Goal: Transaction & Acquisition: Purchase product/service

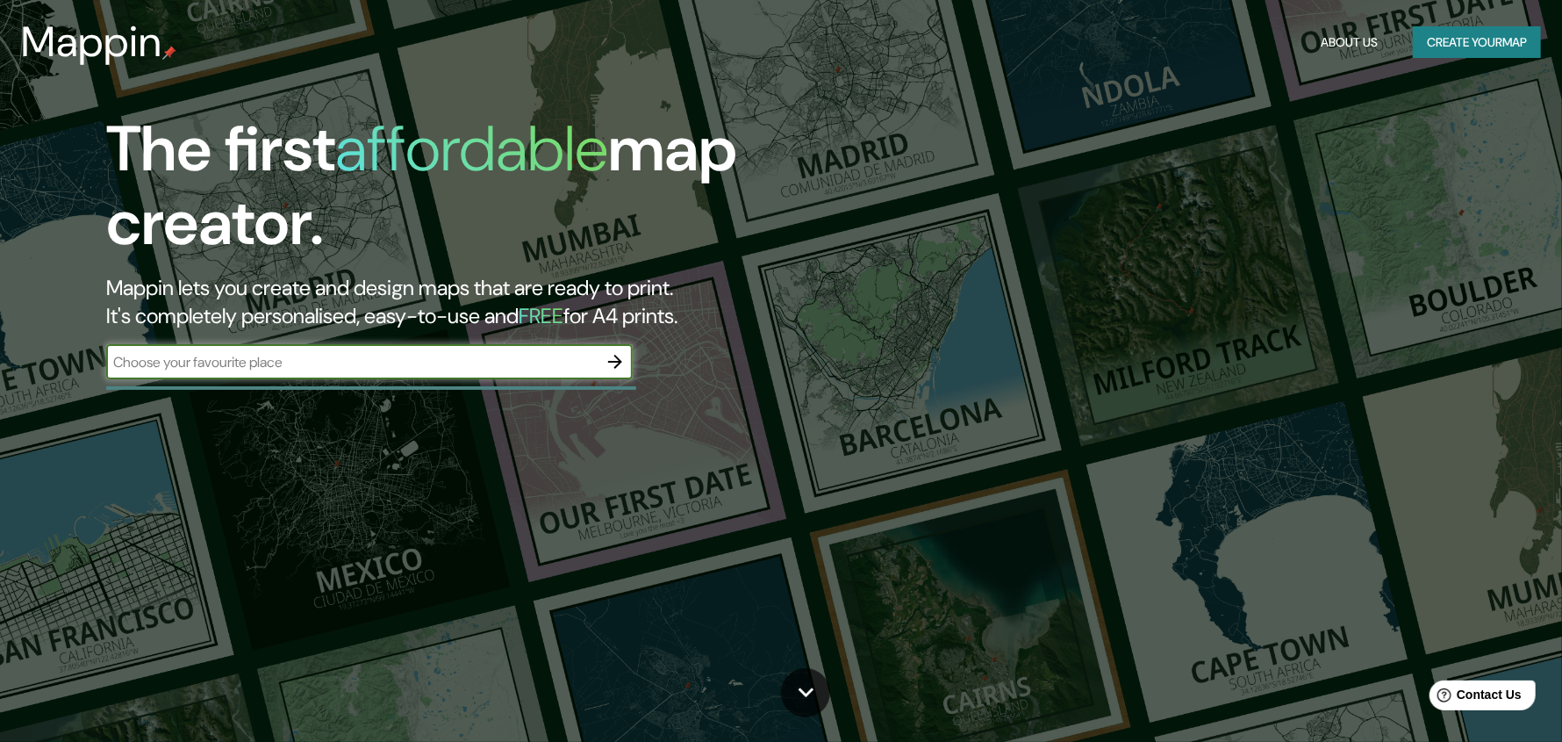
click at [312, 369] on input "text" at bounding box center [351, 362] width 491 height 20
type input "IQUITOS"
click at [615, 369] on icon "button" at bounding box center [615, 361] width 21 height 21
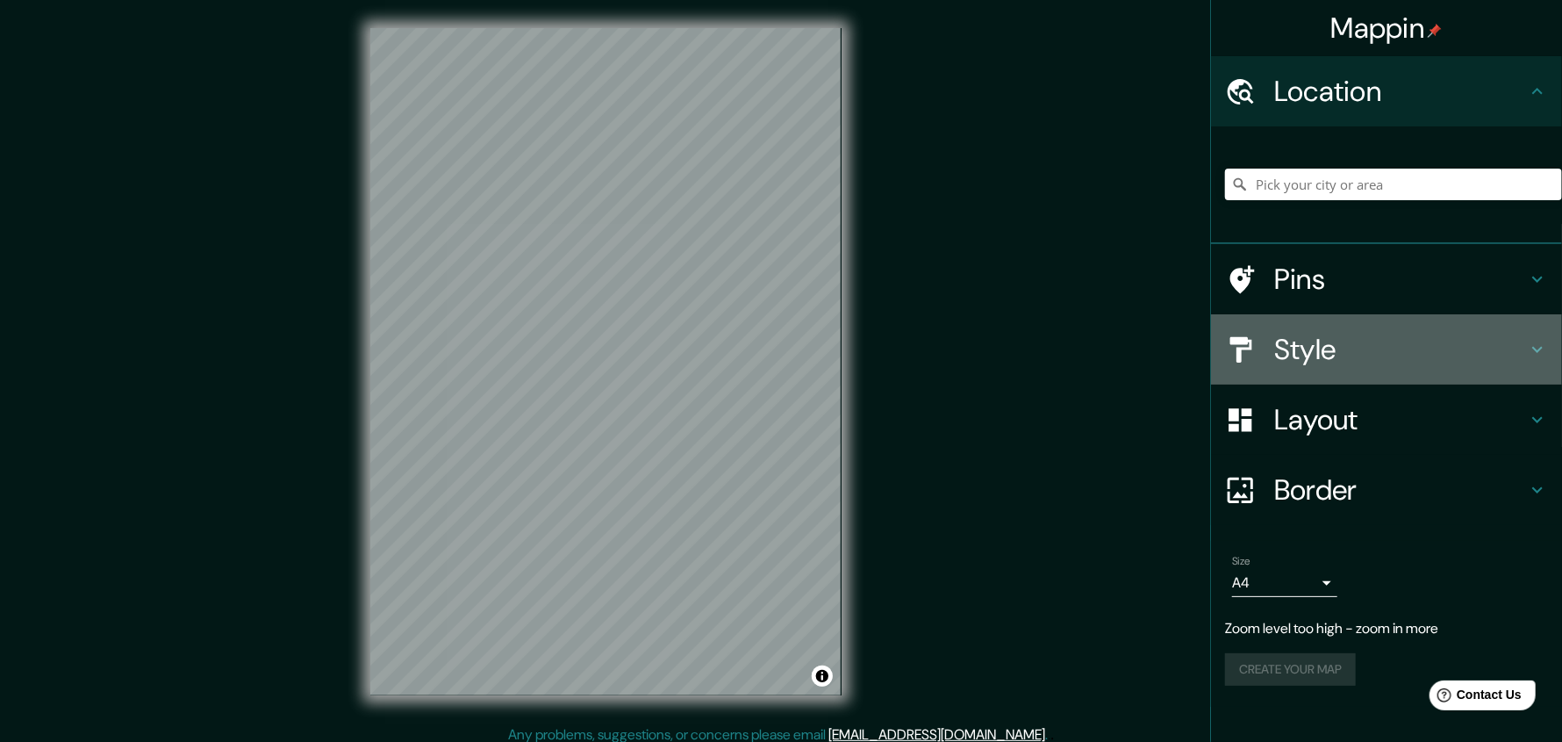
click at [1355, 348] on h4 "Style" at bounding box center [1400, 349] width 253 height 35
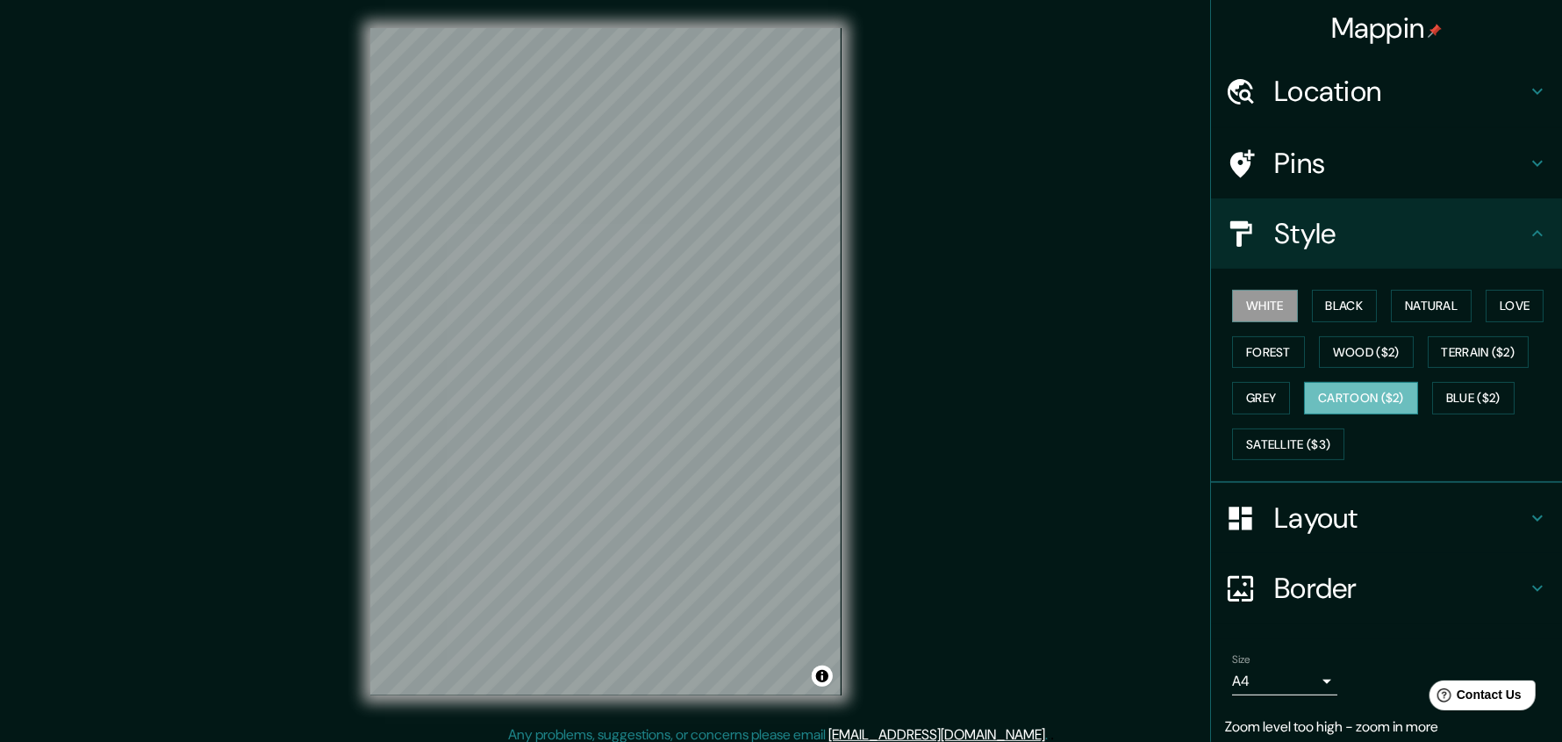
click at [1335, 398] on button "Cartoon ($2)" at bounding box center [1361, 398] width 114 height 32
click at [1253, 397] on button "Grey" at bounding box center [1261, 398] width 58 height 32
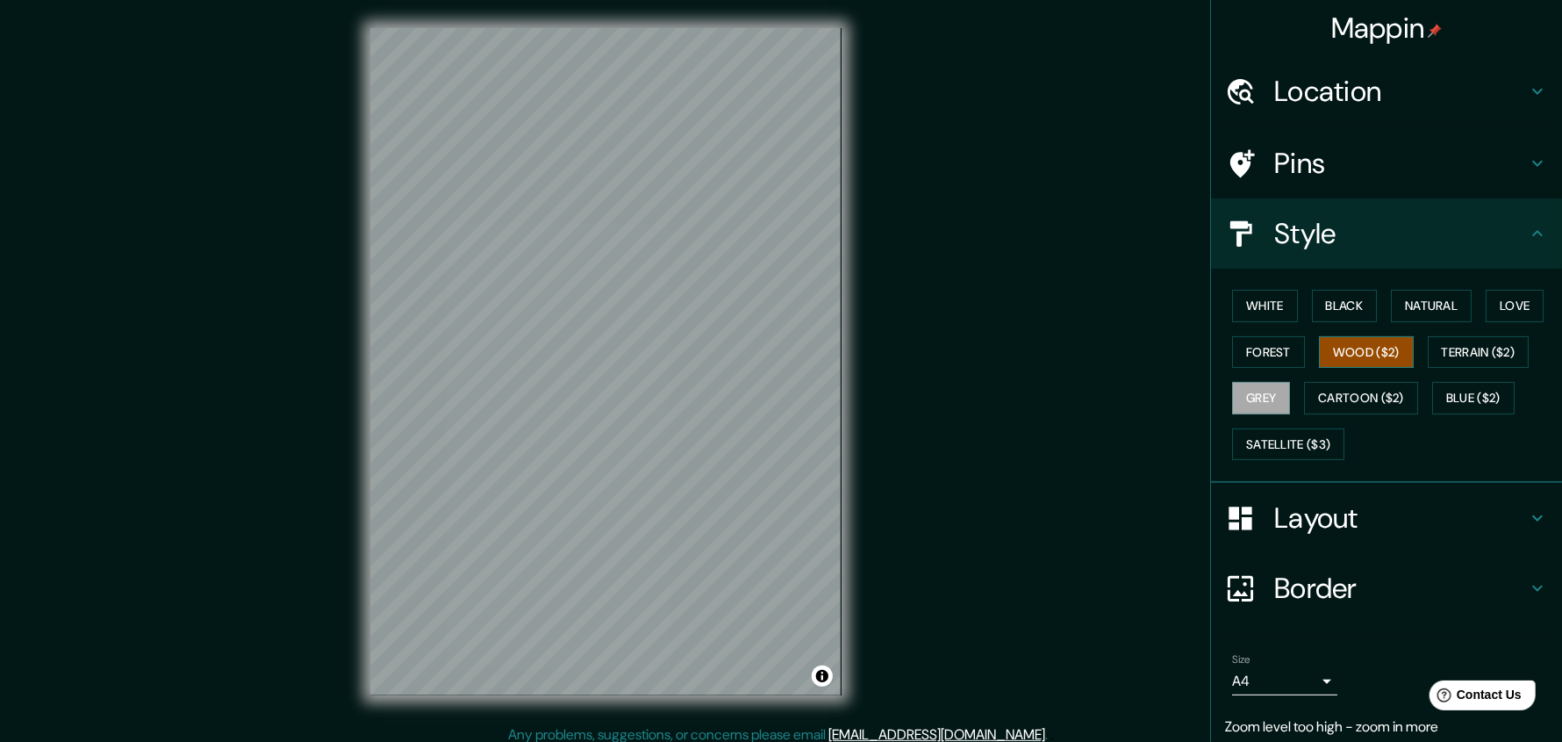
click at [1332, 361] on button "Wood ($2)" at bounding box center [1366, 352] width 95 height 32
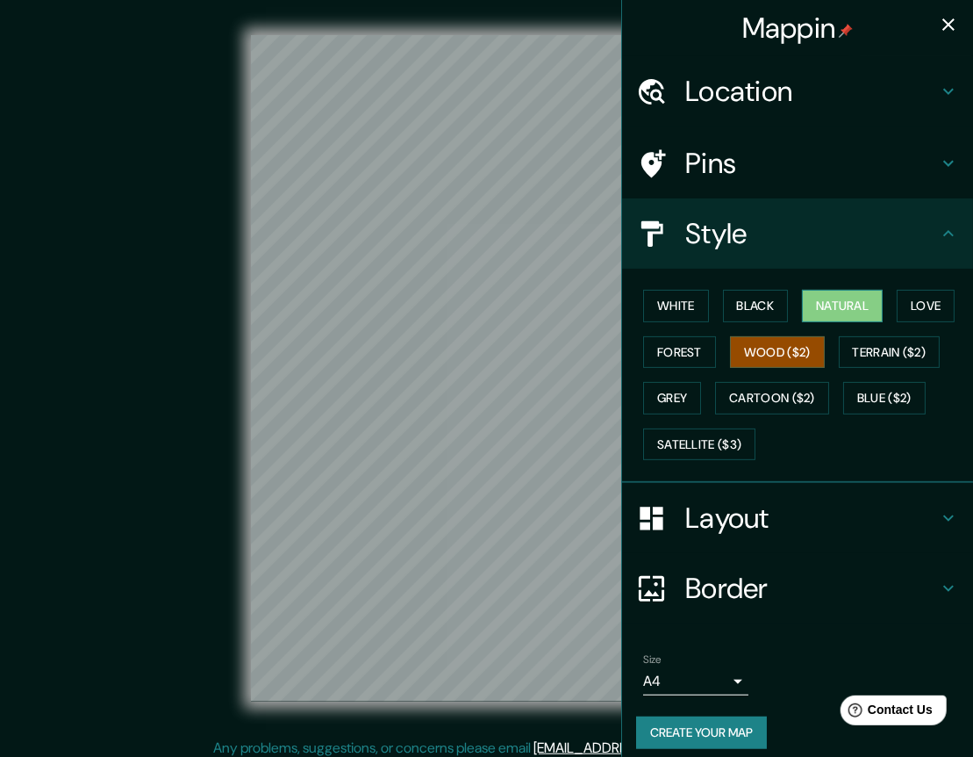
click at [856, 313] on button "Natural" at bounding box center [842, 306] width 81 height 32
click at [861, 355] on button "Terrain ($2)" at bounding box center [890, 352] width 102 height 32
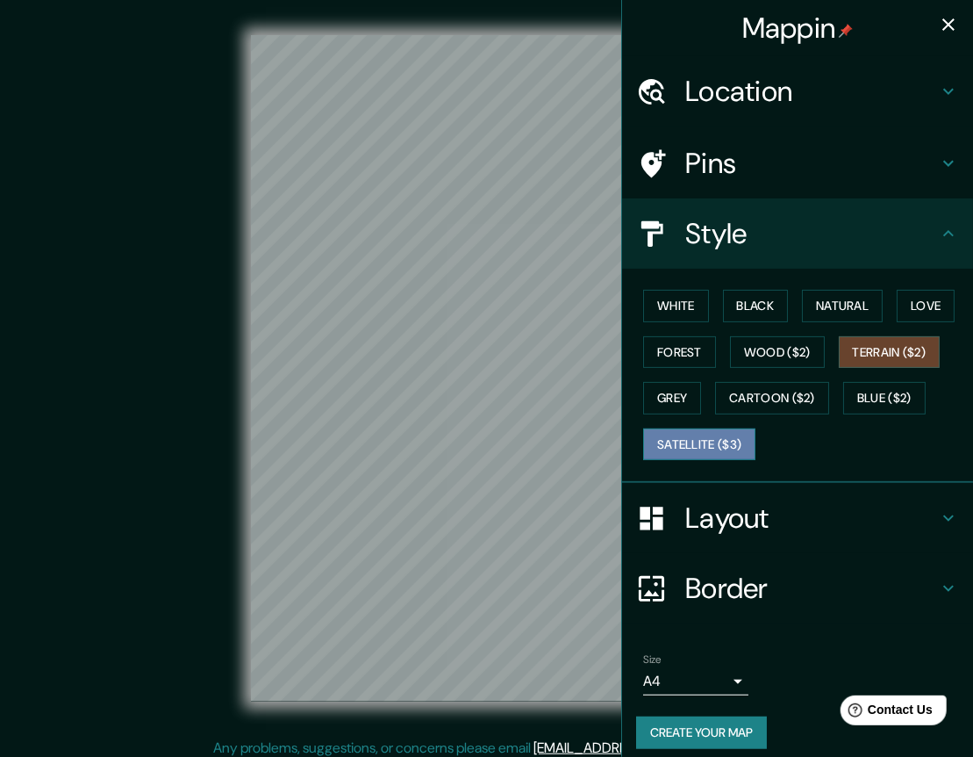
click at [725, 435] on button "Satellite ($3)" at bounding box center [699, 444] width 112 height 32
